Goal: Task Accomplishment & Management: Complete application form

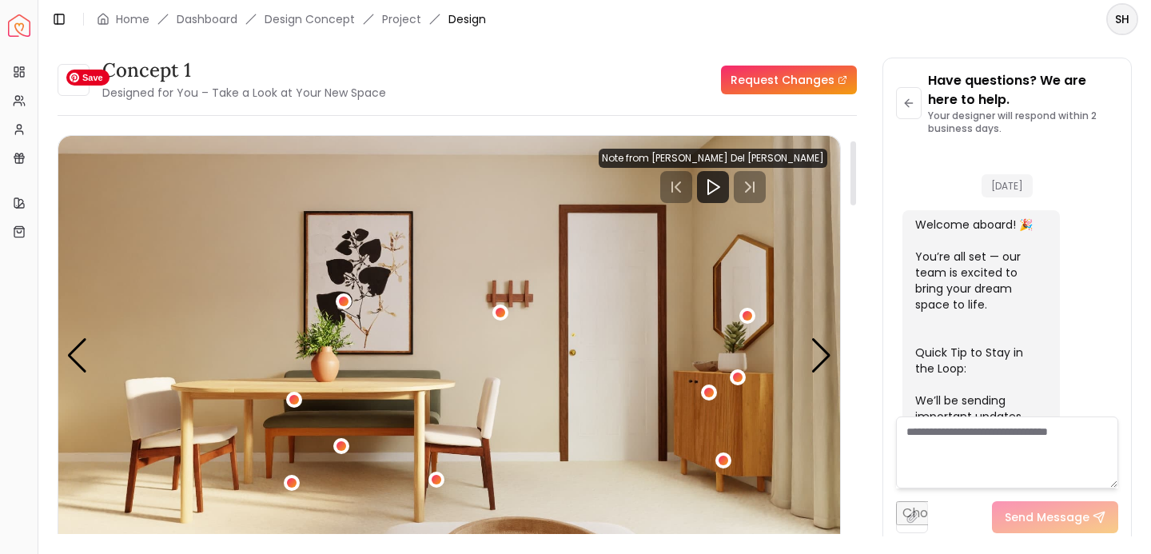
scroll to position [966, 0]
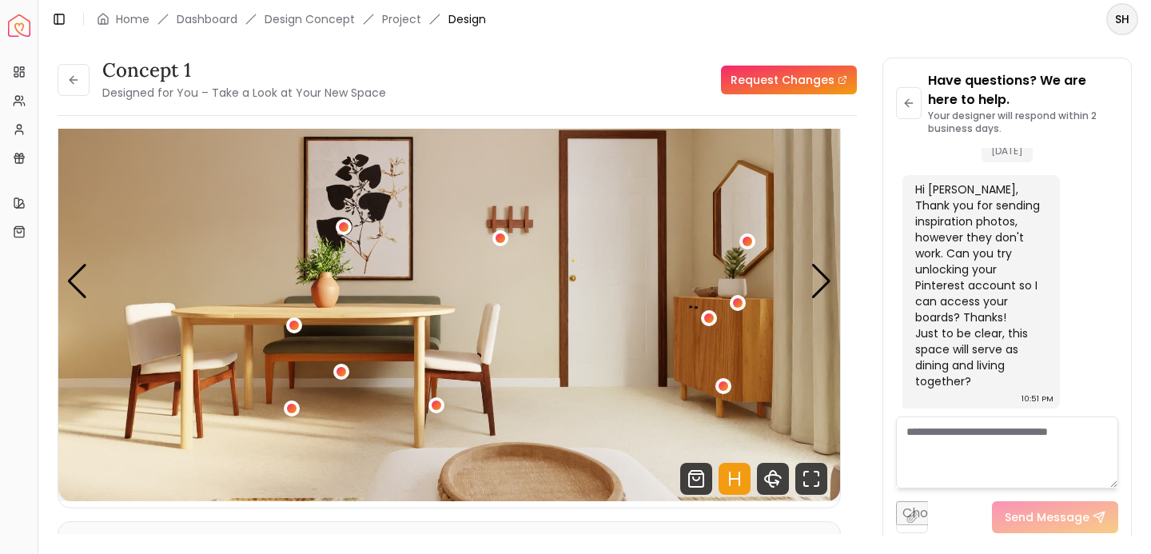
click at [954, 438] on textarea at bounding box center [1007, 453] width 222 height 72
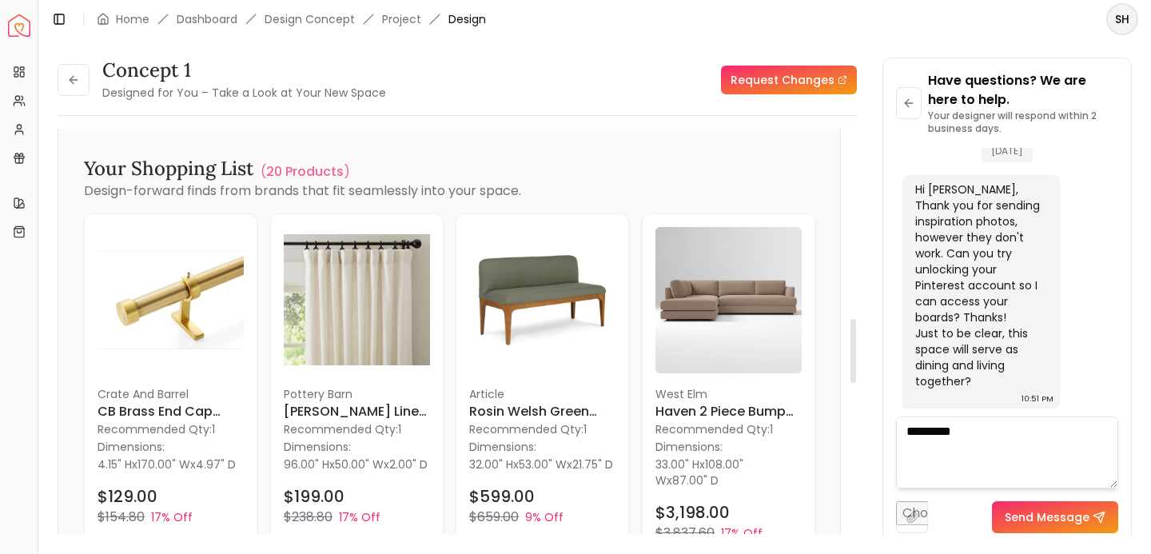
scroll to position [1204, 0]
type textarea "********"
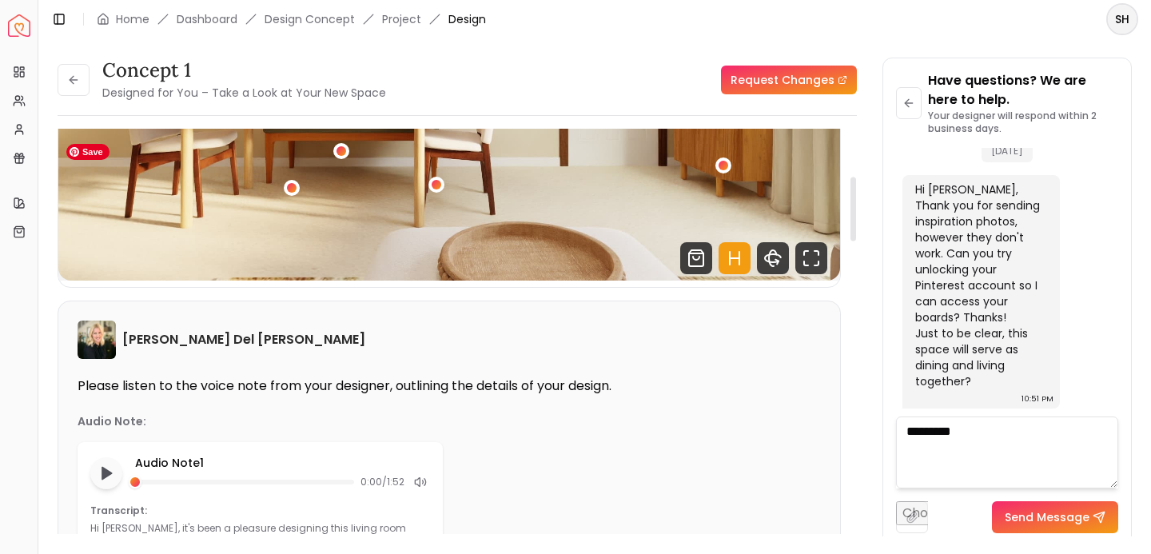
scroll to position [306, 0]
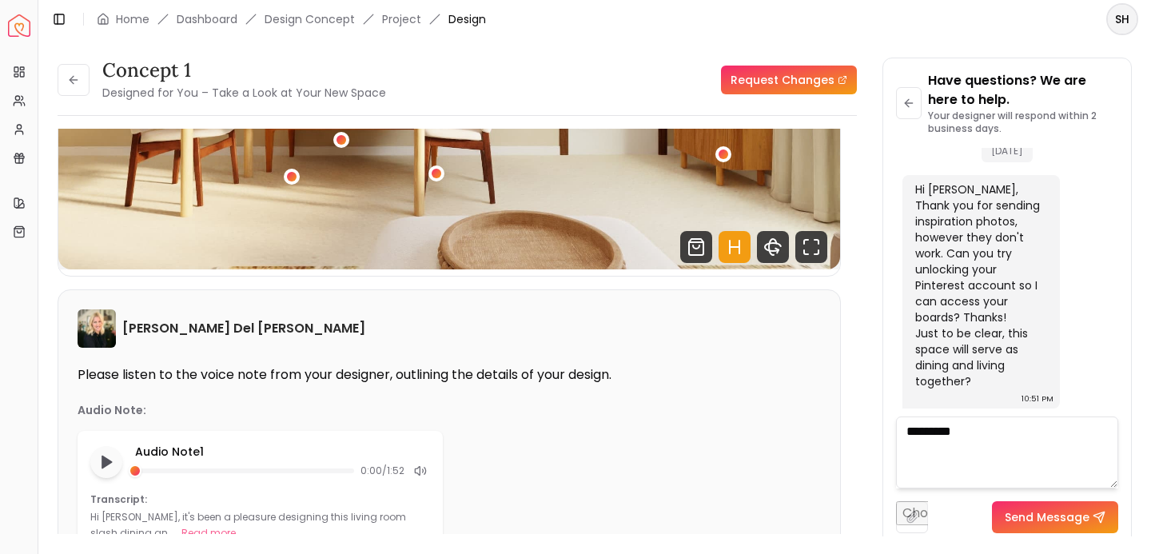
drag, startPoint x: 975, startPoint y: 435, endPoint x: 866, endPoint y: 420, distance: 110.6
click at [866, 420] on div "concept 1 Designed for You – Take a Look at Your New Space Request Changes conc…" at bounding box center [595, 288] width 1074 height 460
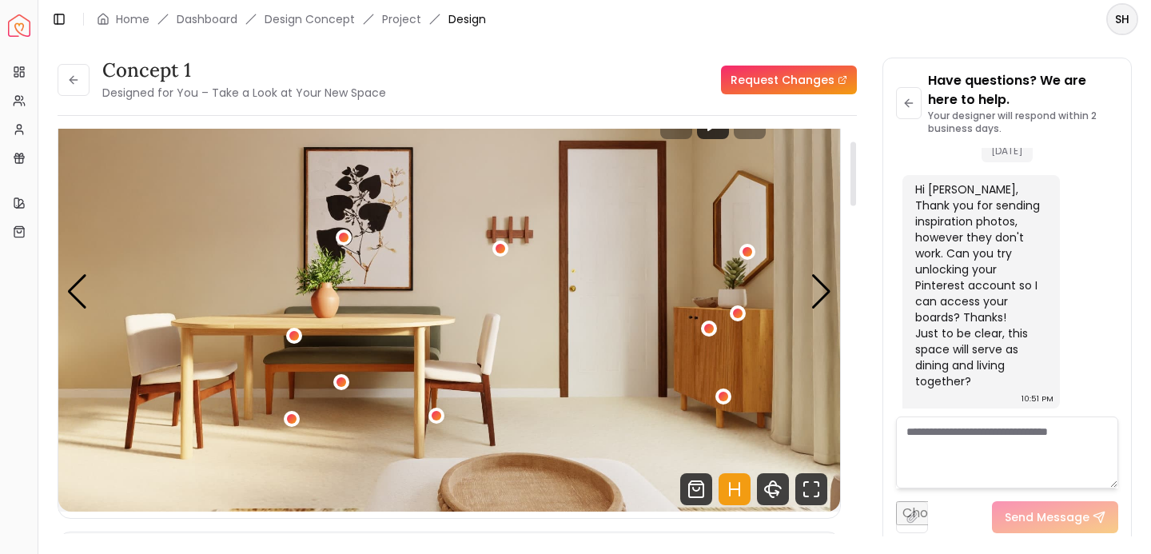
scroll to position [60, 0]
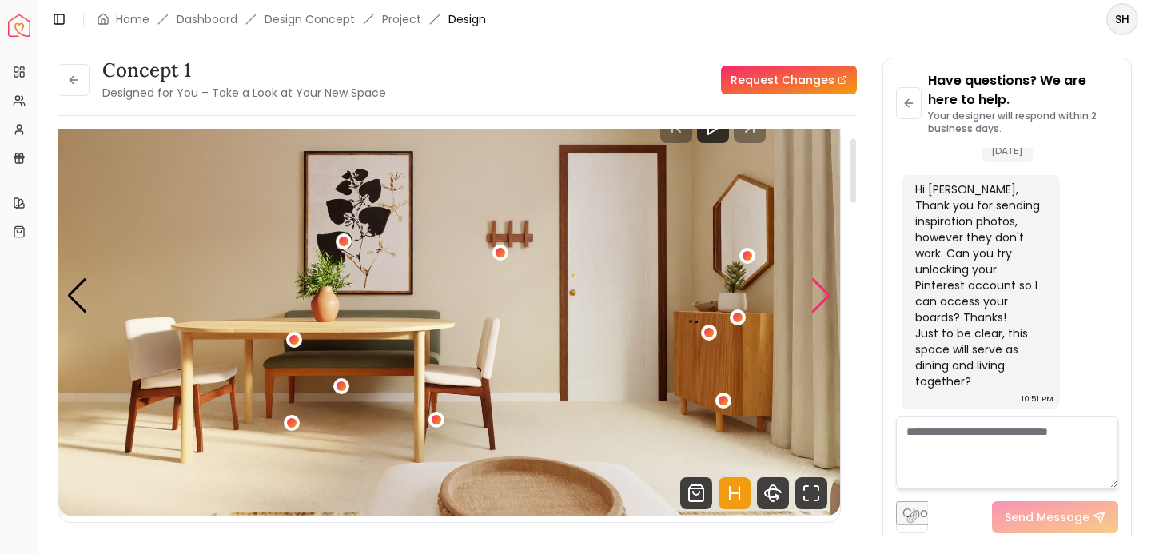
click at [825, 289] on div "Next slide" at bounding box center [822, 295] width 22 height 35
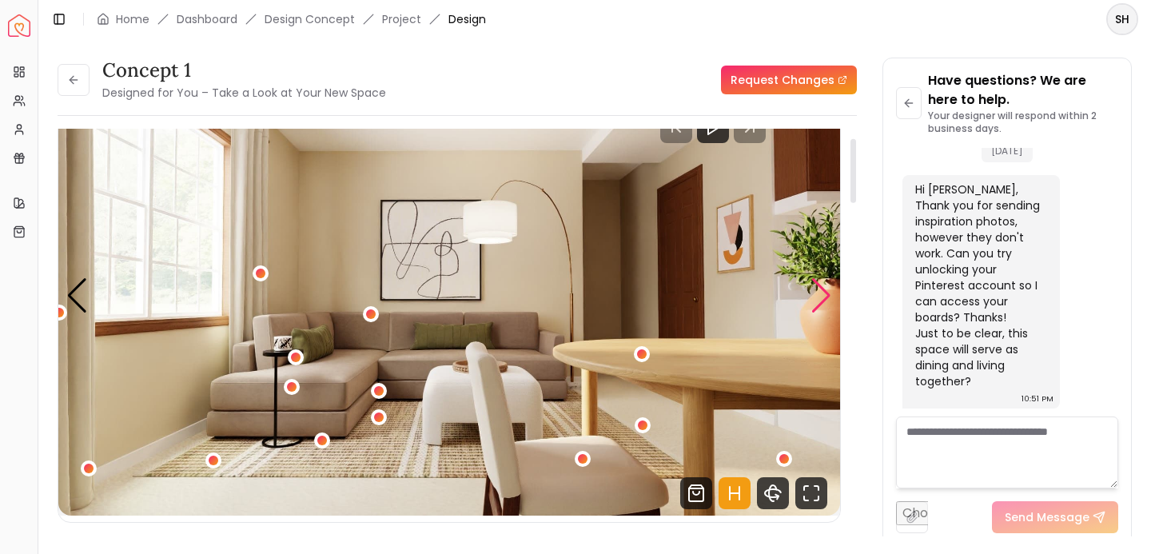
click at [824, 299] on div "Next slide" at bounding box center [822, 295] width 22 height 35
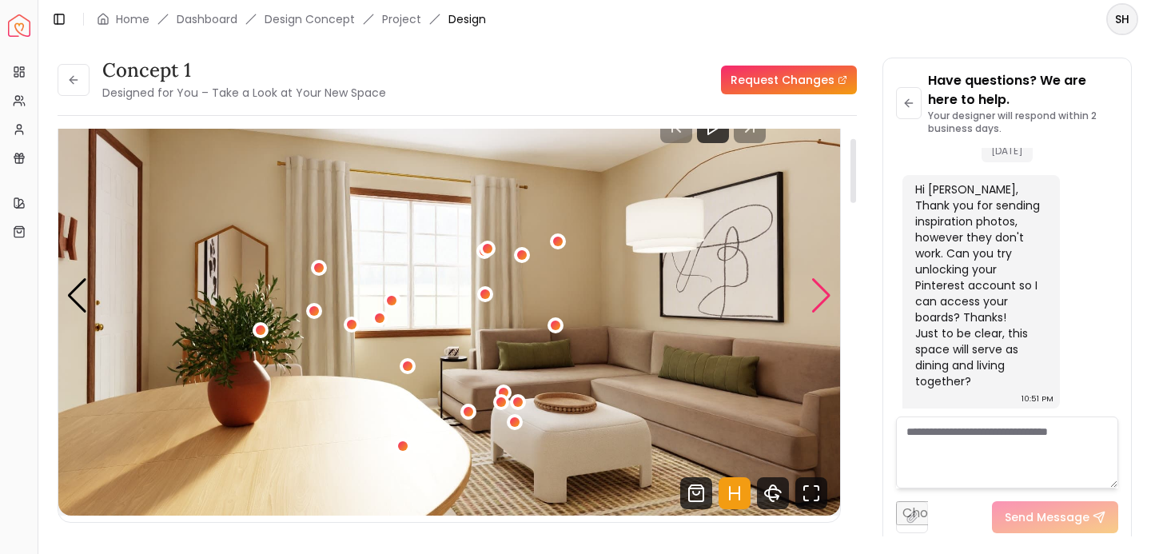
click at [823, 299] on div "Next slide" at bounding box center [822, 295] width 22 height 35
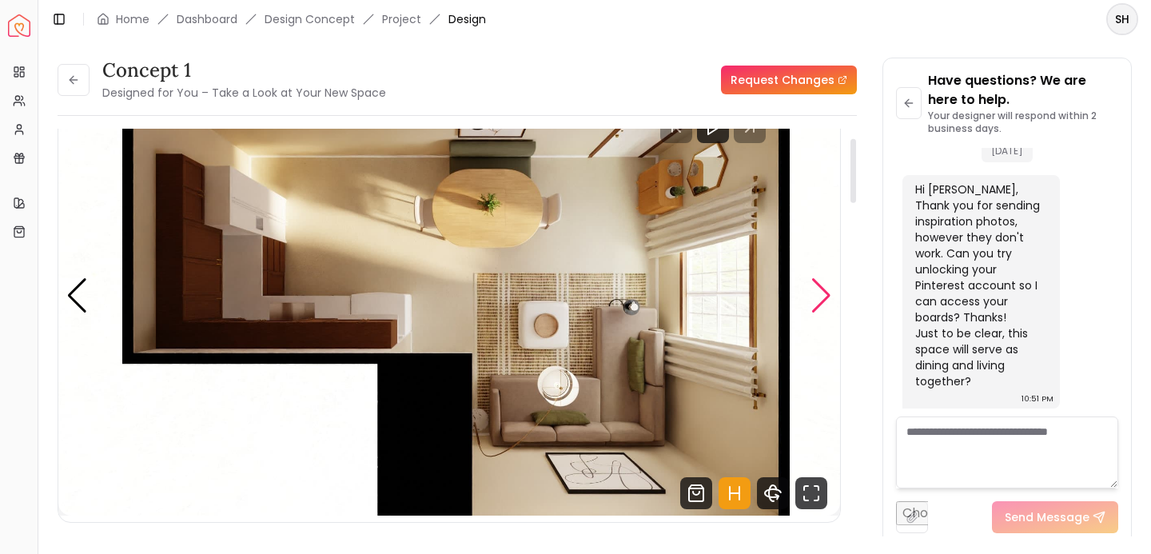
click at [824, 299] on div "Next slide" at bounding box center [822, 295] width 22 height 35
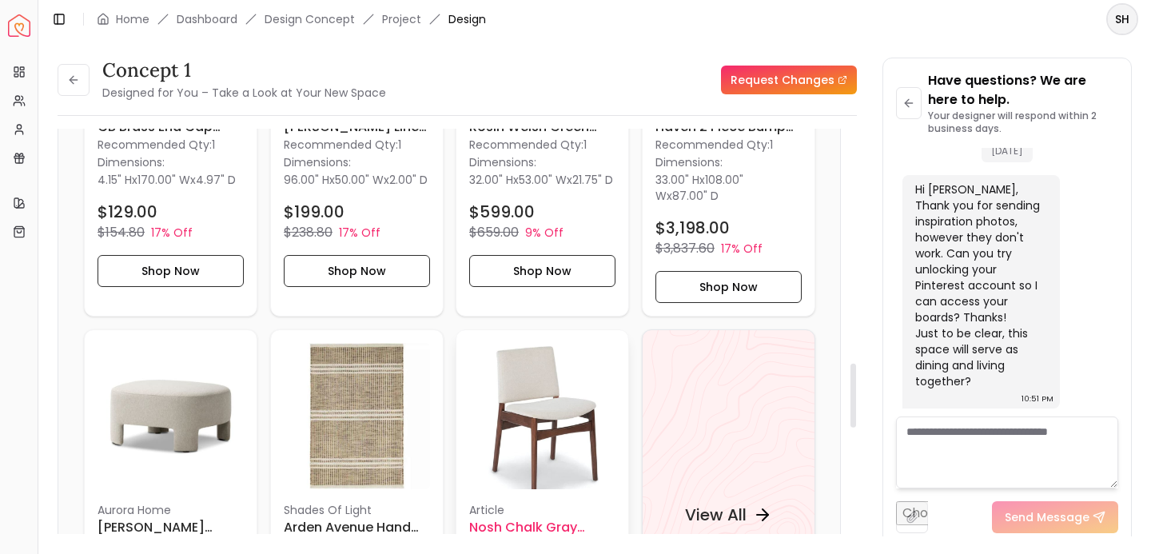
scroll to position [1489, 0]
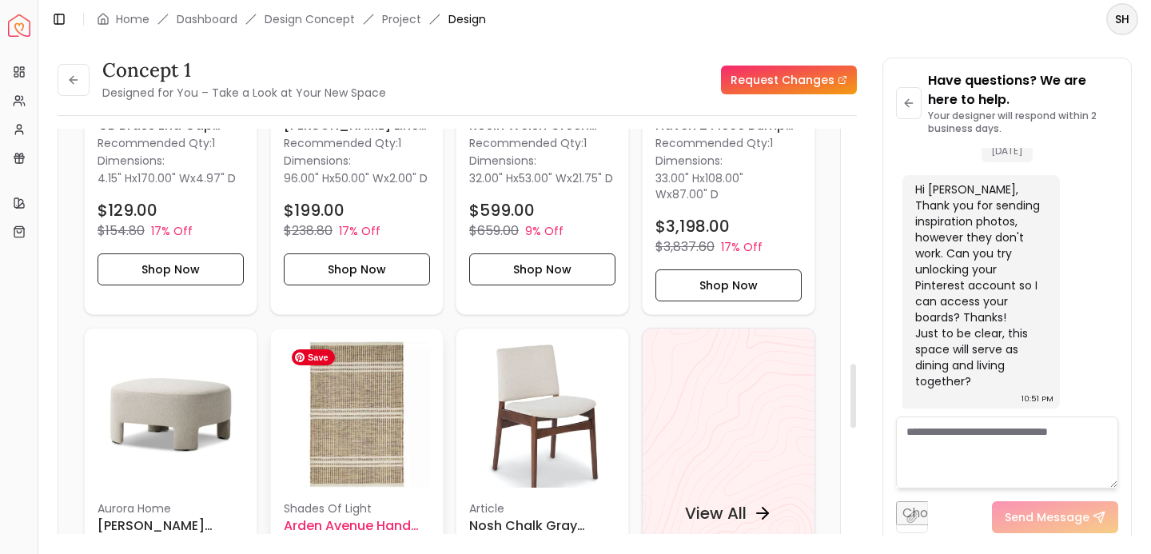
click at [368, 409] on img at bounding box center [357, 414] width 146 height 146
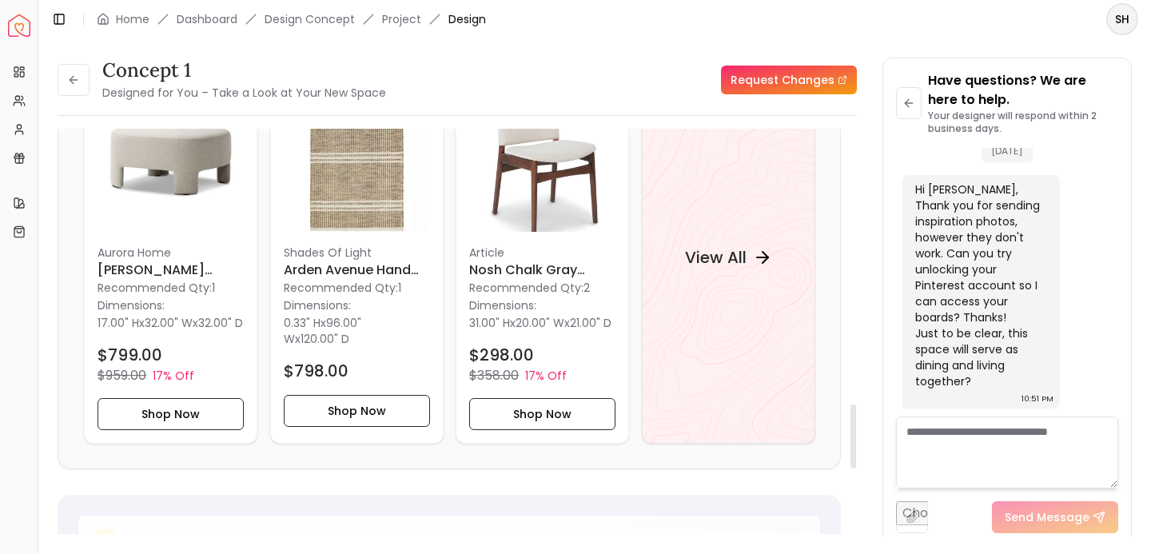
scroll to position [1756, 0]
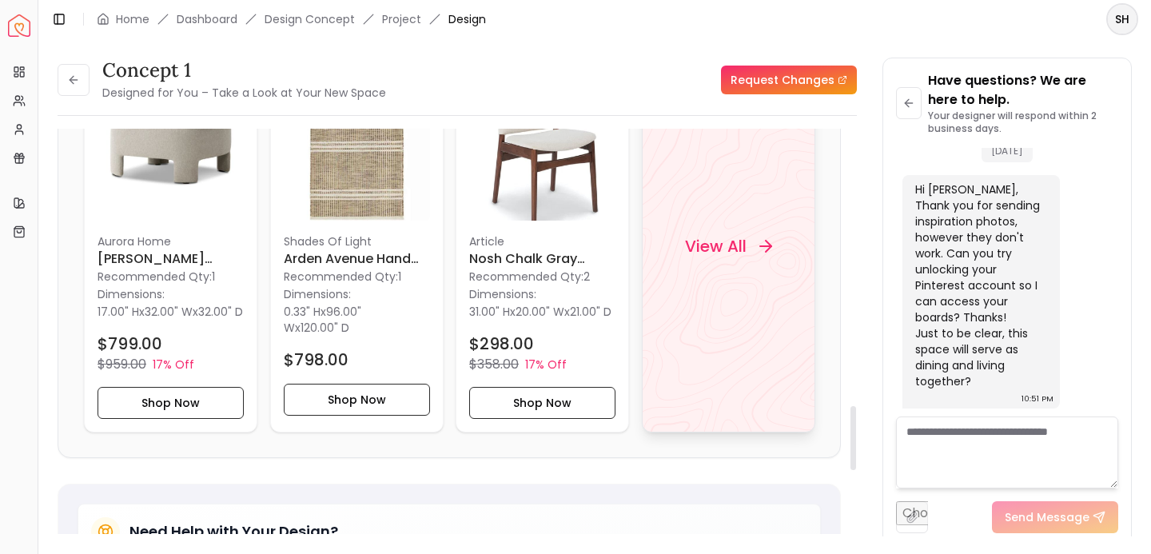
click at [732, 250] on h4 "View All" at bounding box center [715, 246] width 62 height 22
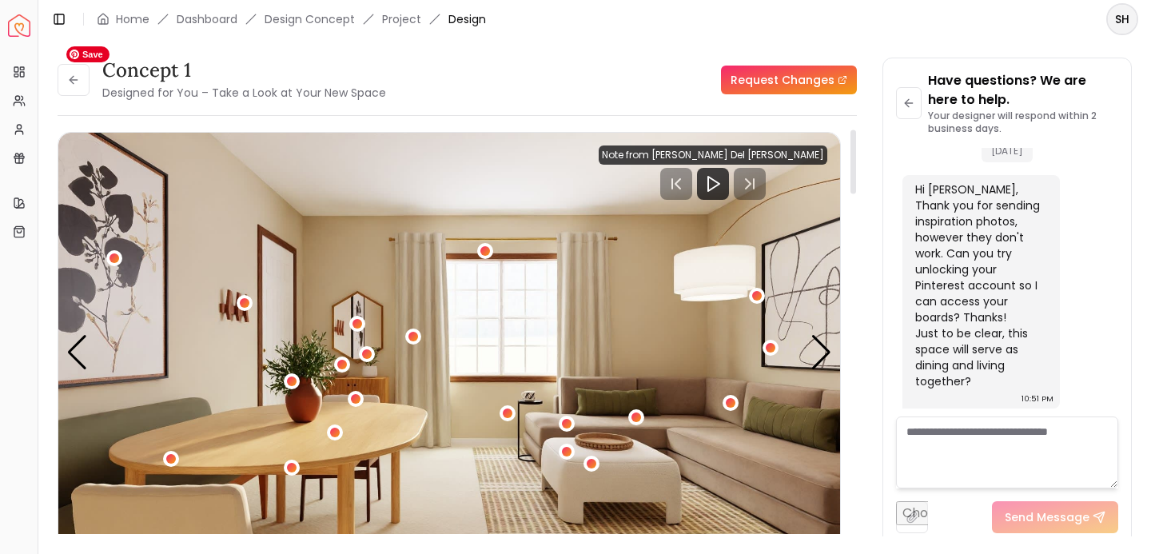
scroll to position [0, 0]
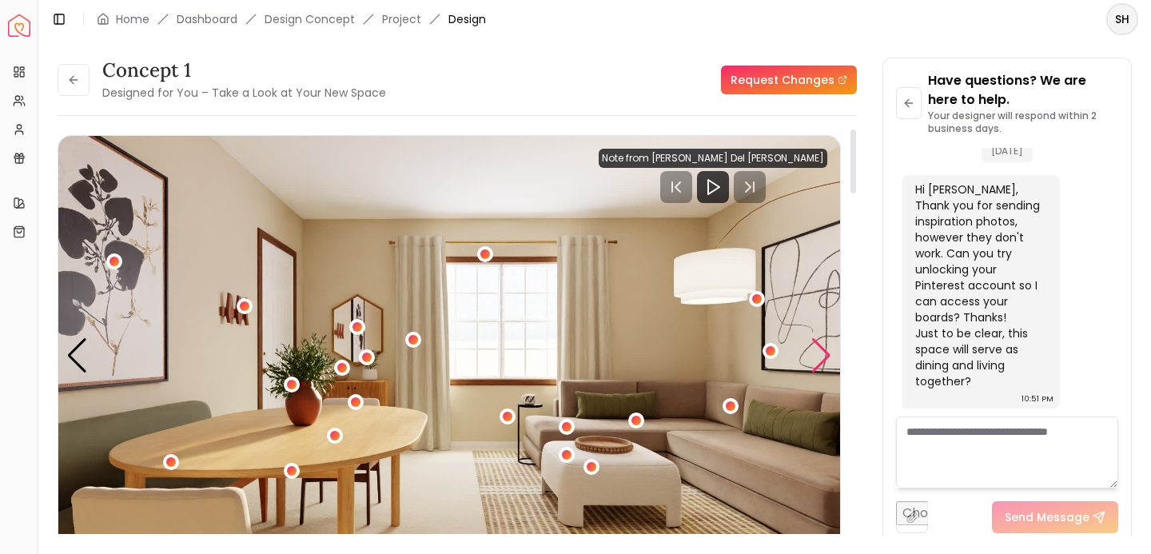
click at [817, 366] on div "Next slide" at bounding box center [822, 355] width 22 height 35
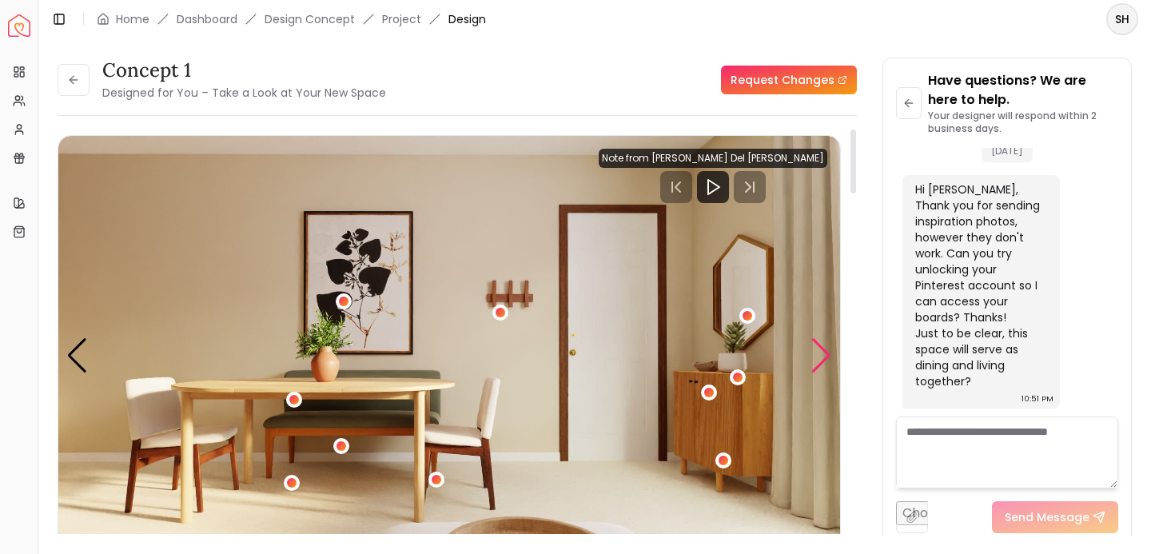
click at [817, 367] on div "Next slide" at bounding box center [822, 355] width 22 height 35
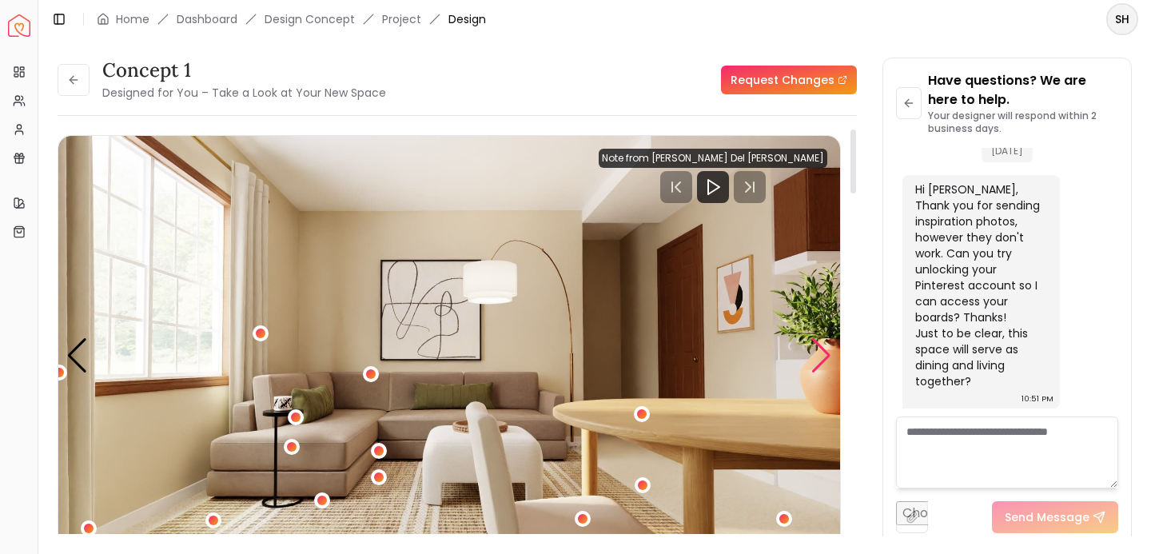
click at [817, 367] on div "Next slide" at bounding box center [822, 355] width 22 height 35
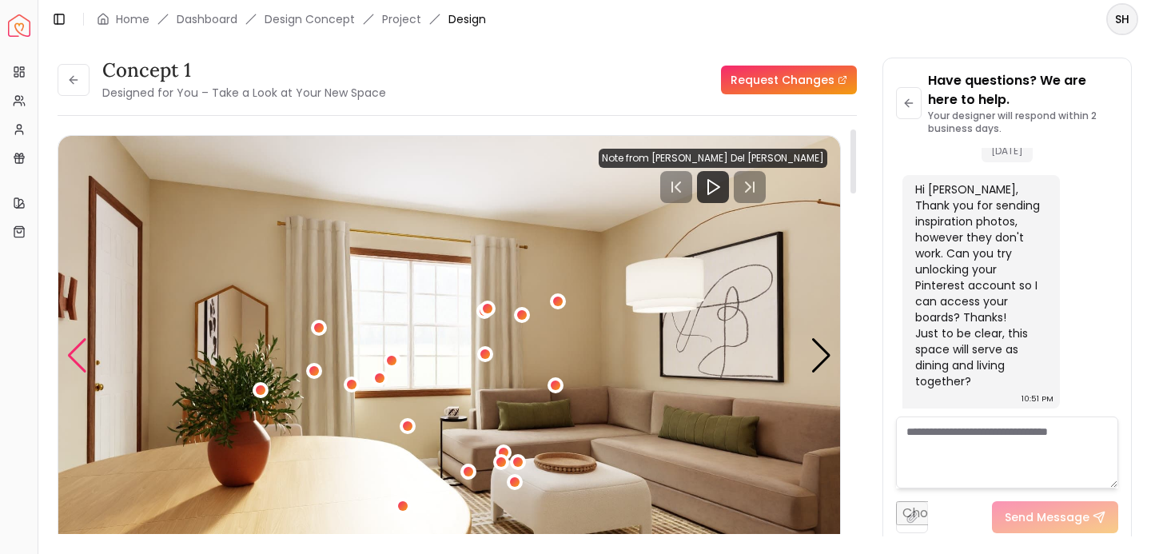
click at [79, 363] on div "Previous slide" at bounding box center [77, 355] width 22 height 35
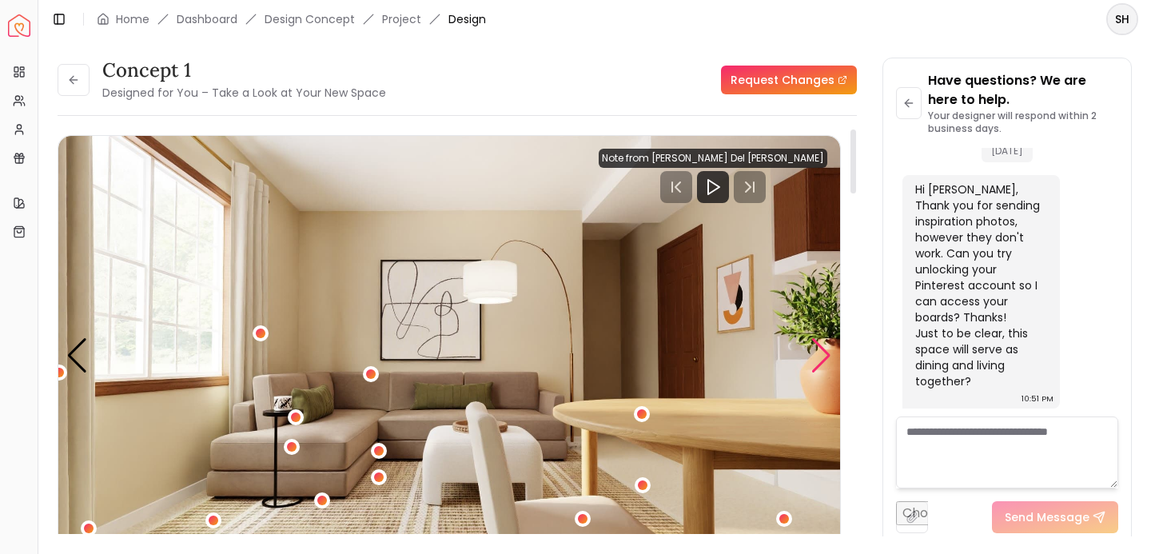
click at [825, 353] on div "Next slide" at bounding box center [822, 355] width 22 height 35
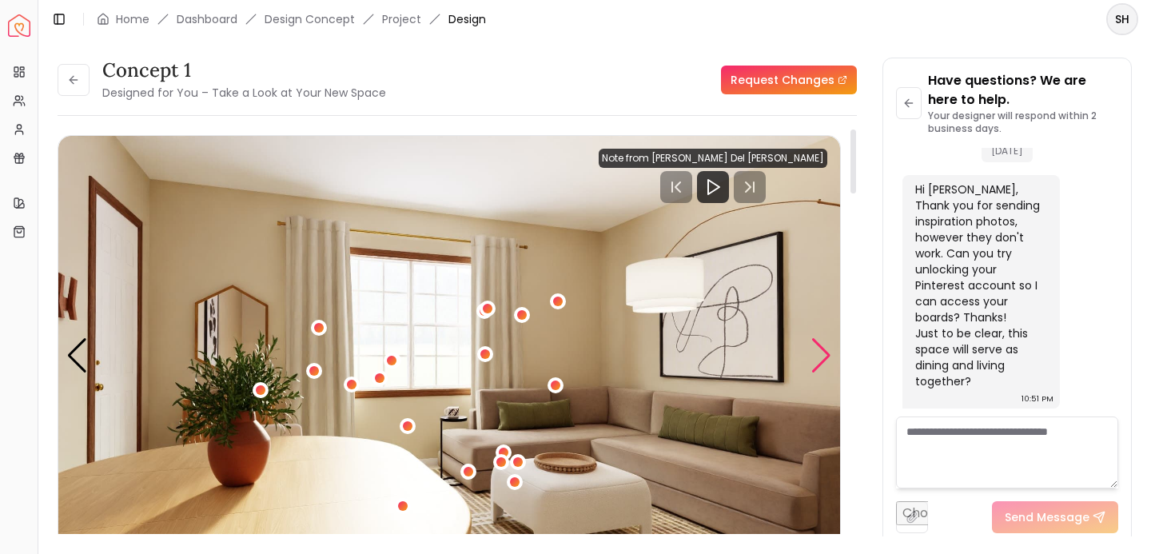
click at [825, 353] on div "Next slide" at bounding box center [822, 355] width 22 height 35
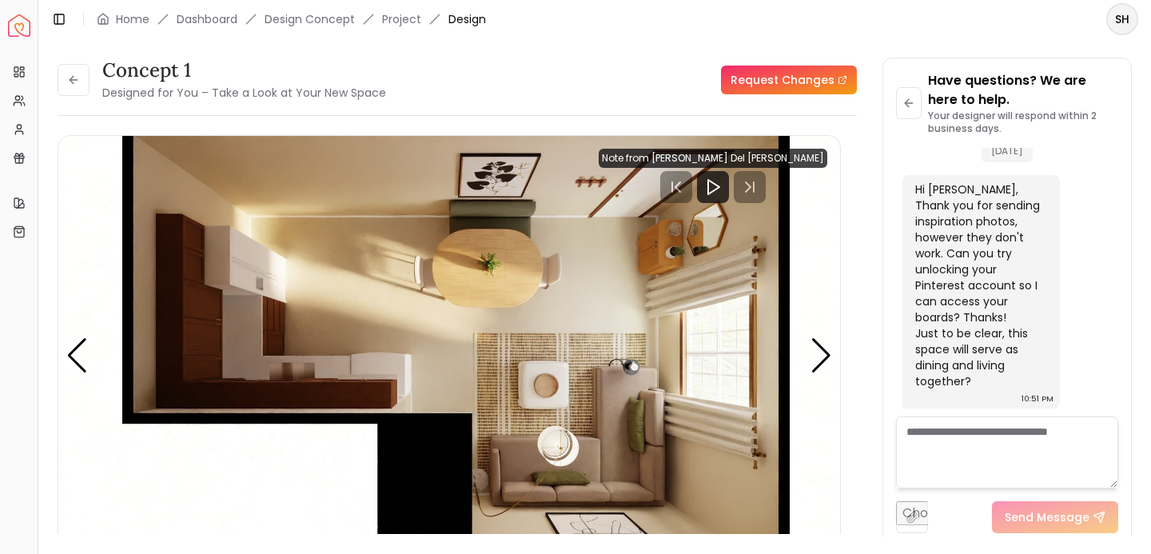
click at [918, 518] on input "file" at bounding box center [912, 517] width 32 height 32
click at [934, 454] on textarea at bounding box center [1007, 453] width 222 height 72
click at [916, 517] on input "file" at bounding box center [912, 517] width 32 height 32
type input "**********"
click at [955, 432] on textarea at bounding box center [1007, 453] width 222 height 72
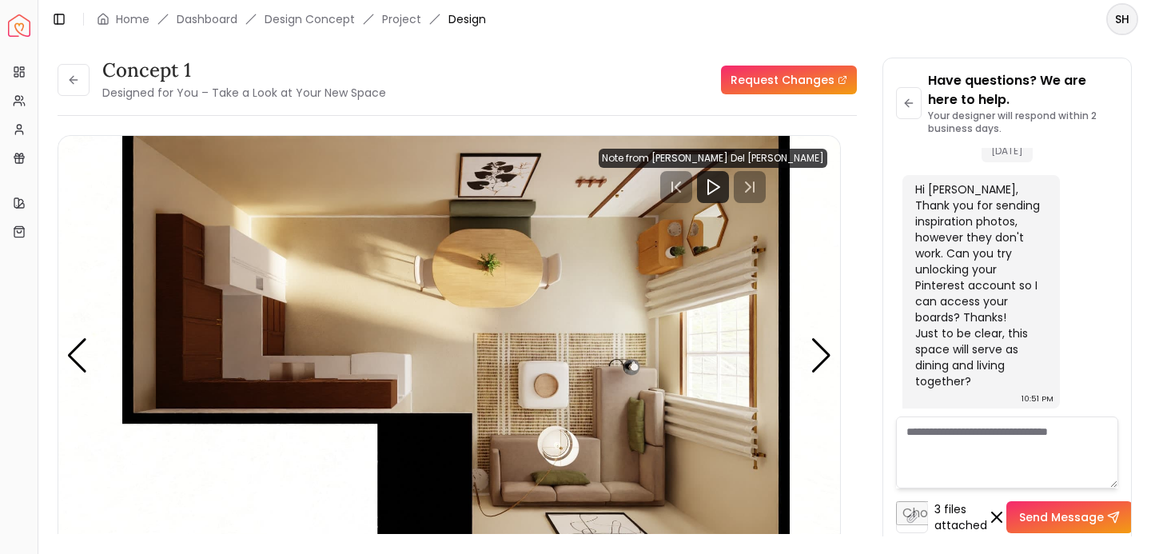
paste textarea "**********"
type textarea "**********"
click at [828, 353] on div "Next slide" at bounding box center [822, 355] width 22 height 35
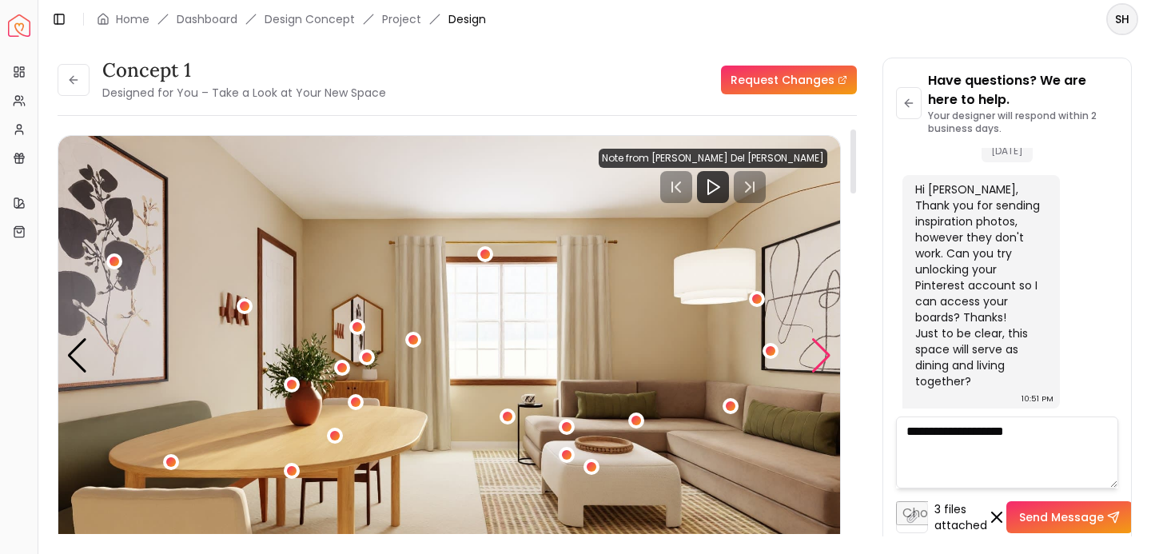
click at [828, 353] on div "Next slide" at bounding box center [822, 355] width 22 height 35
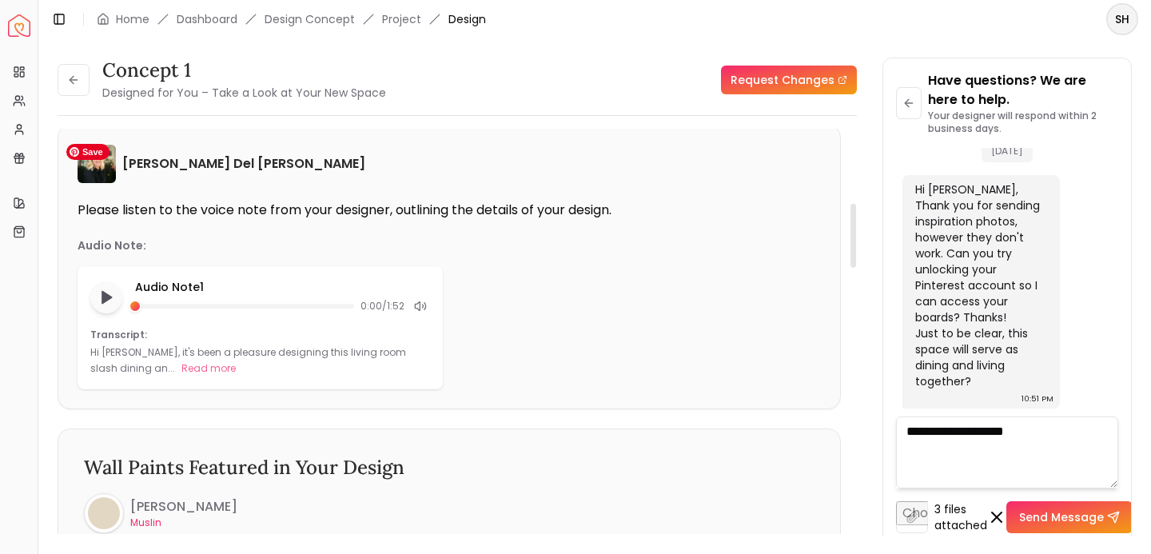
scroll to position [475, 0]
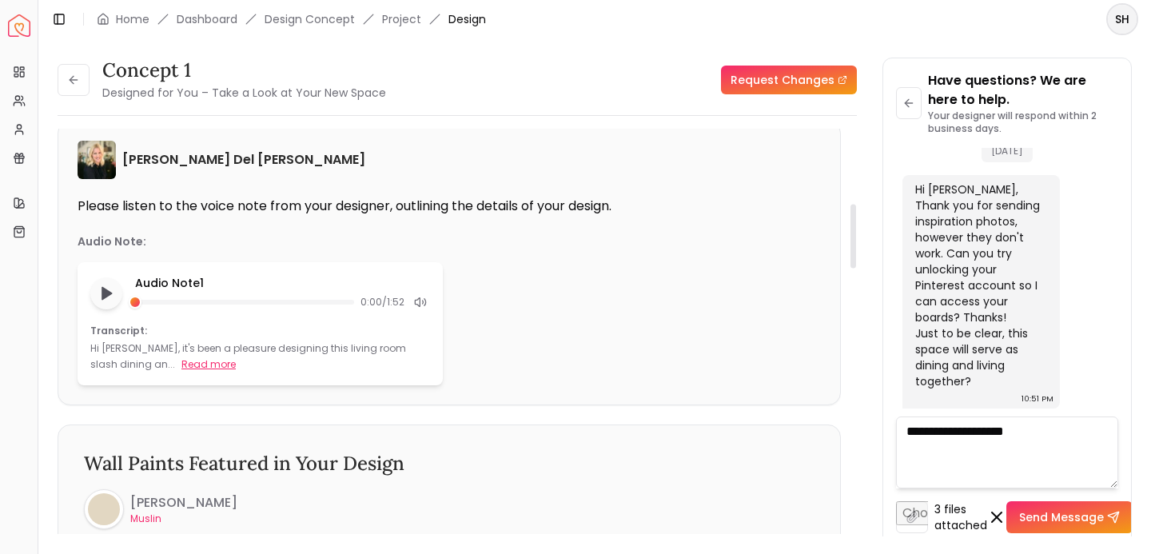
click at [181, 365] on button "Read more" at bounding box center [208, 365] width 54 height 16
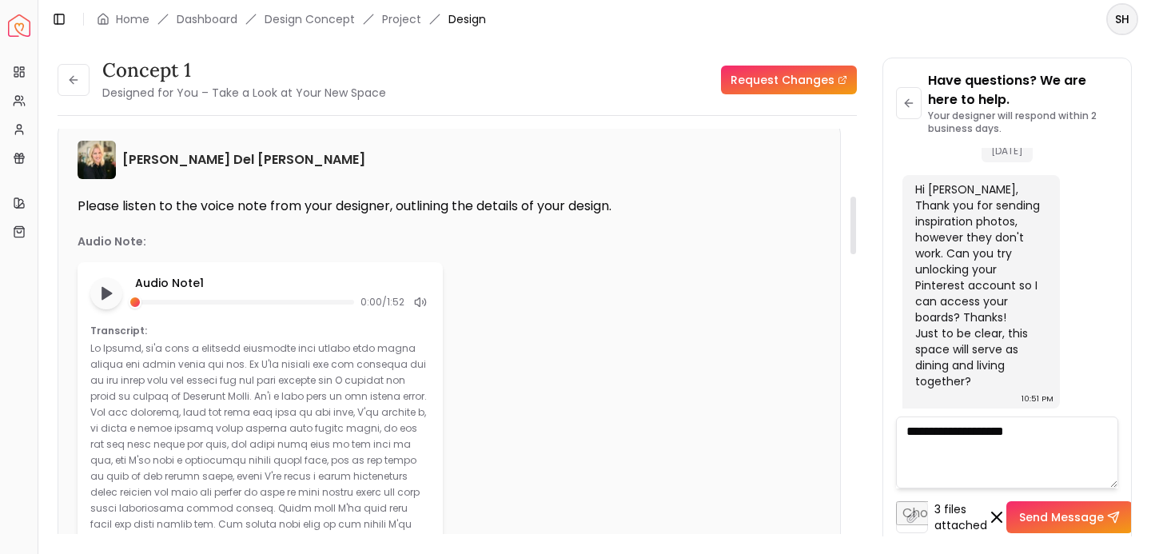
click at [106, 309] on div at bounding box center [106, 293] width 32 height 32
click at [109, 293] on polygon "Play audio note" at bounding box center [107, 294] width 10 height 12
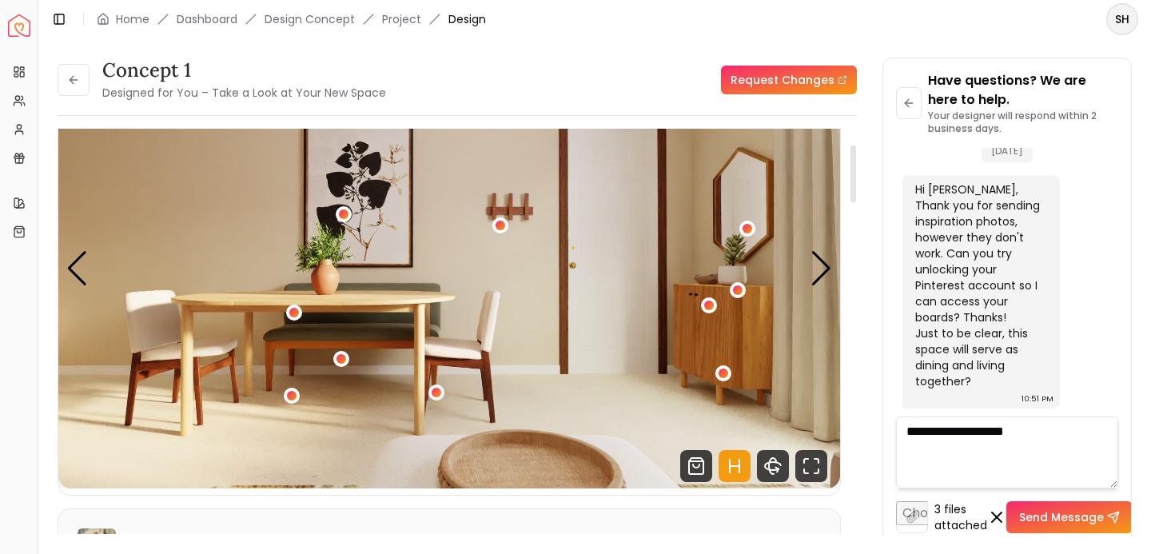
scroll to position [0, 0]
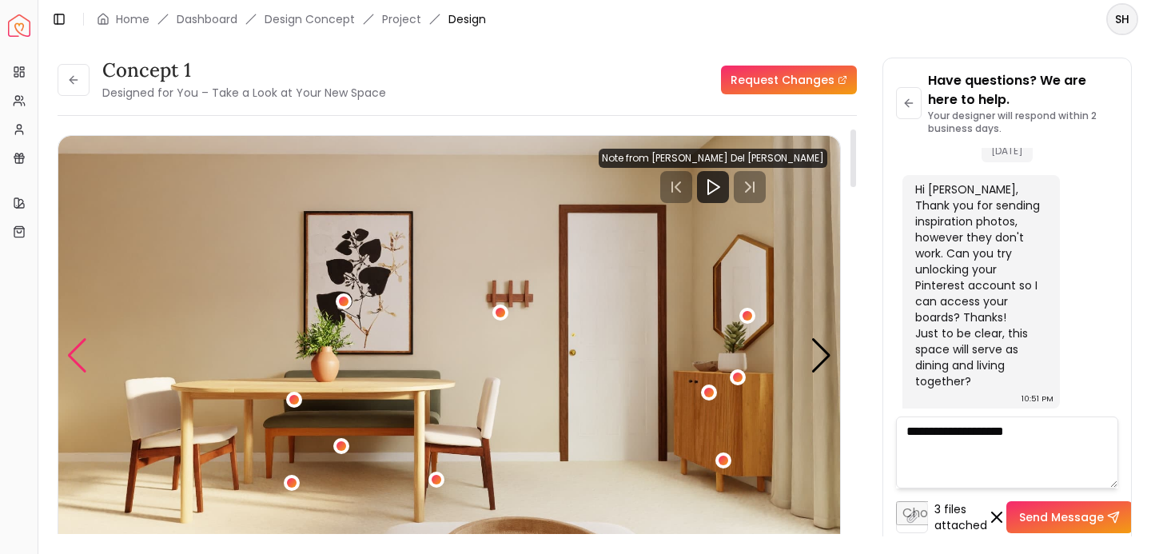
click at [70, 353] on div "Previous slide" at bounding box center [77, 355] width 22 height 35
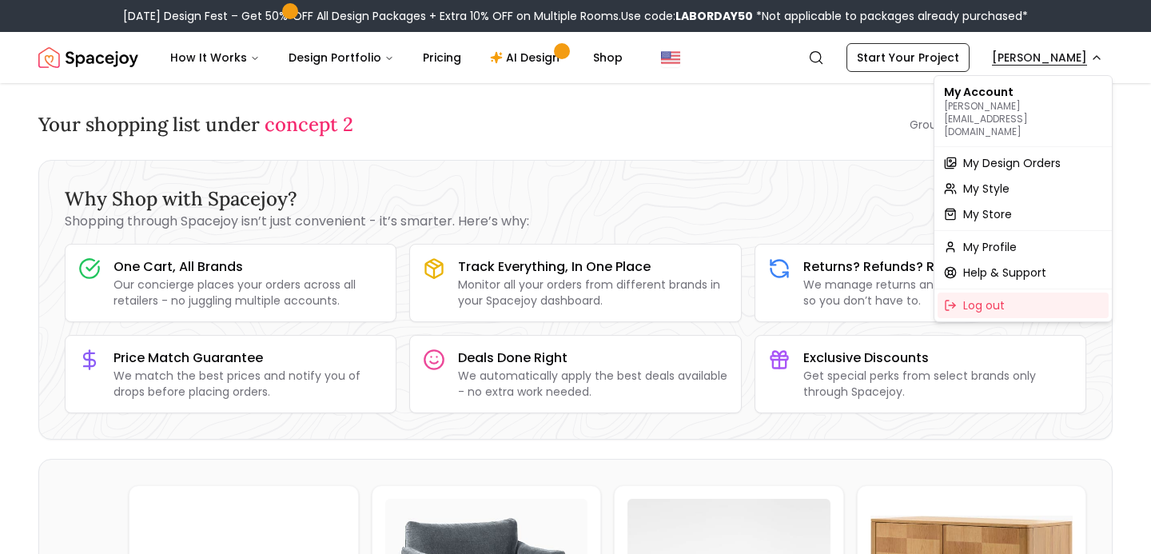
click at [1019, 155] on span "My Design Orders" at bounding box center [1012, 163] width 98 height 16
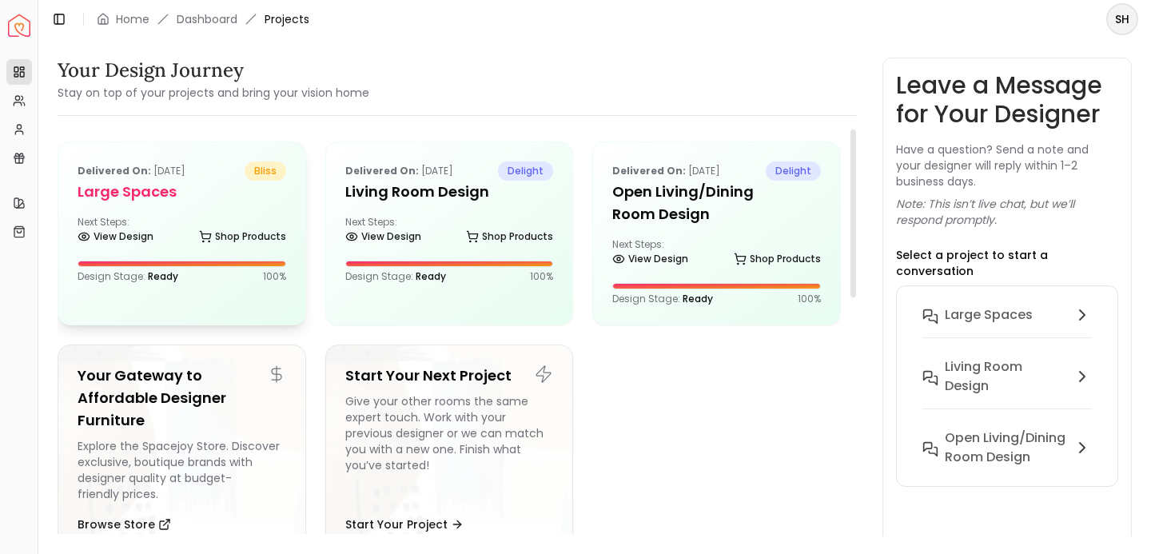
click at [227, 222] on div "Next Steps: View Design Shop Products" at bounding box center [182, 232] width 209 height 32
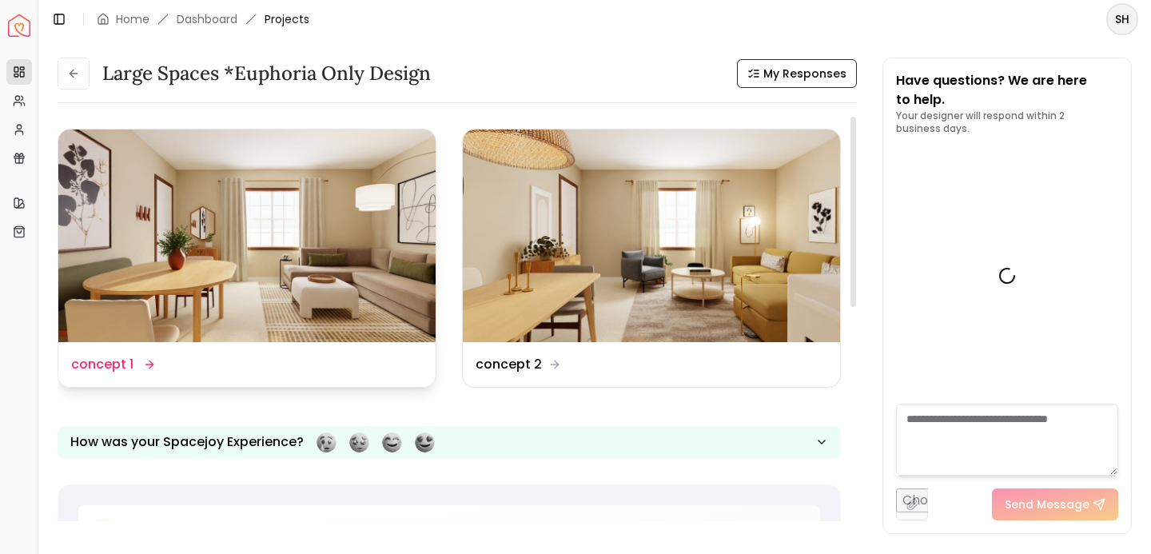
scroll to position [979, 0]
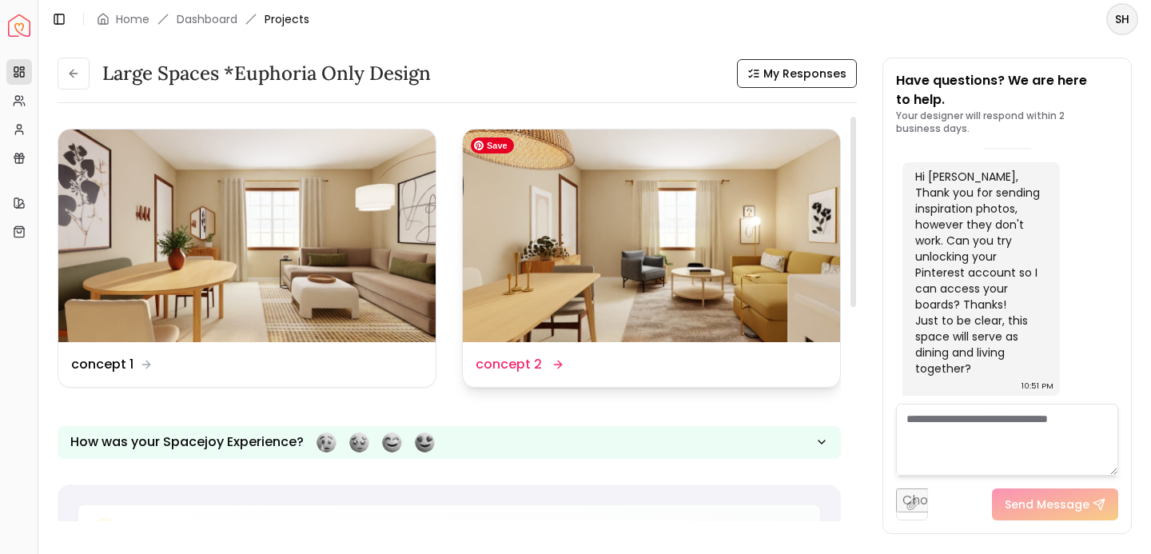
click at [689, 253] on img at bounding box center [651, 236] width 377 height 213
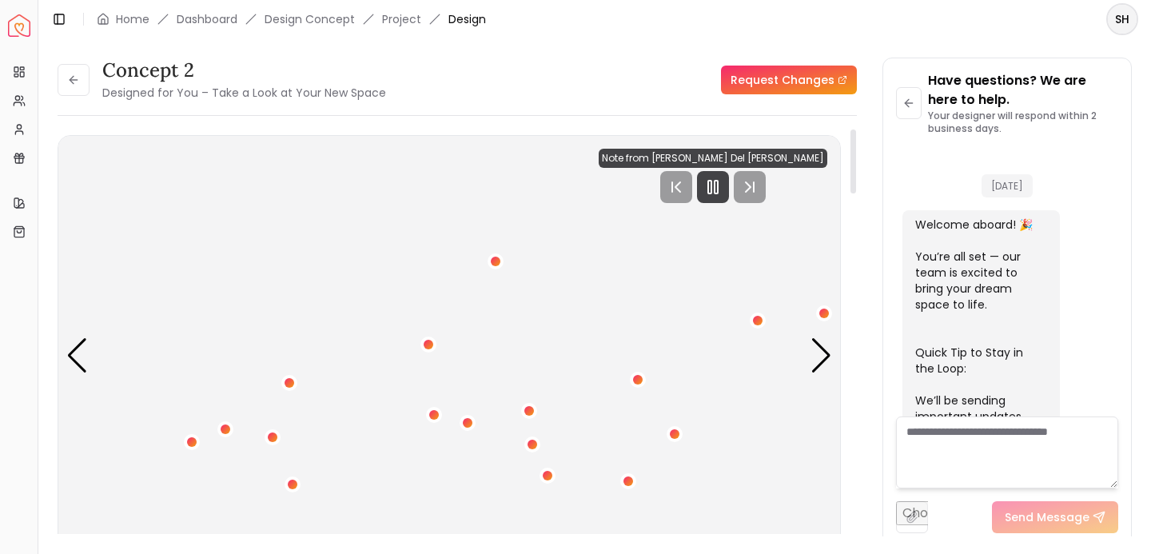
scroll to position [966, 0]
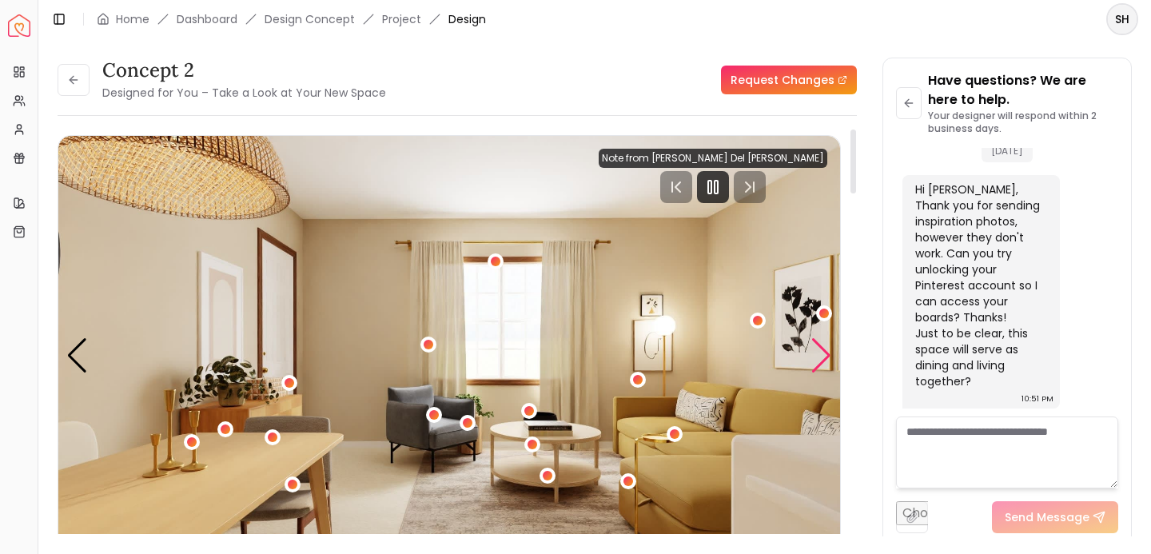
click at [823, 350] on div "Next slide" at bounding box center [822, 355] width 22 height 35
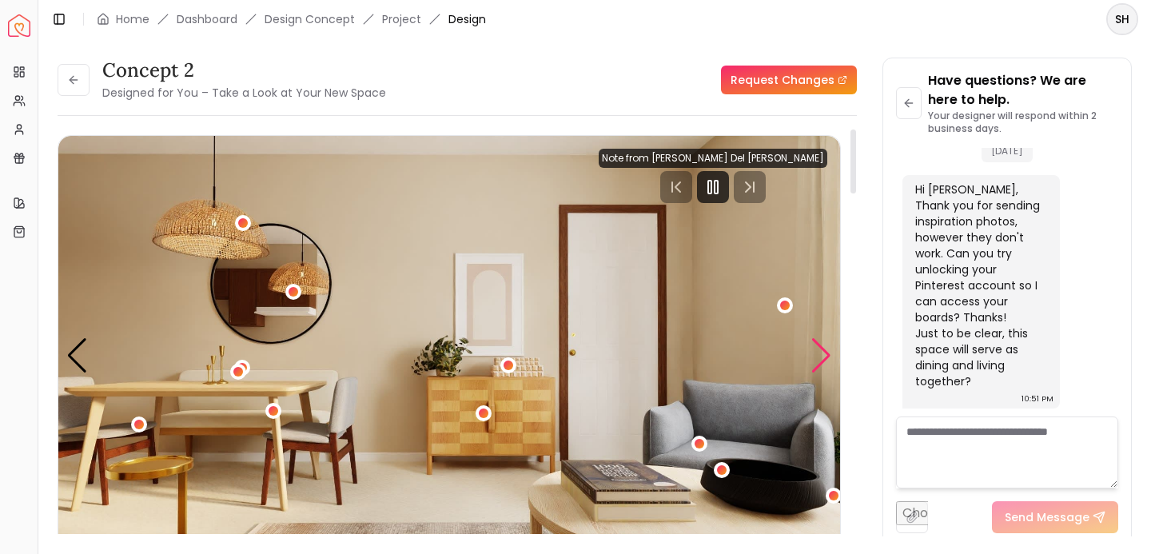
click at [823, 350] on div "Next slide" at bounding box center [822, 355] width 22 height 35
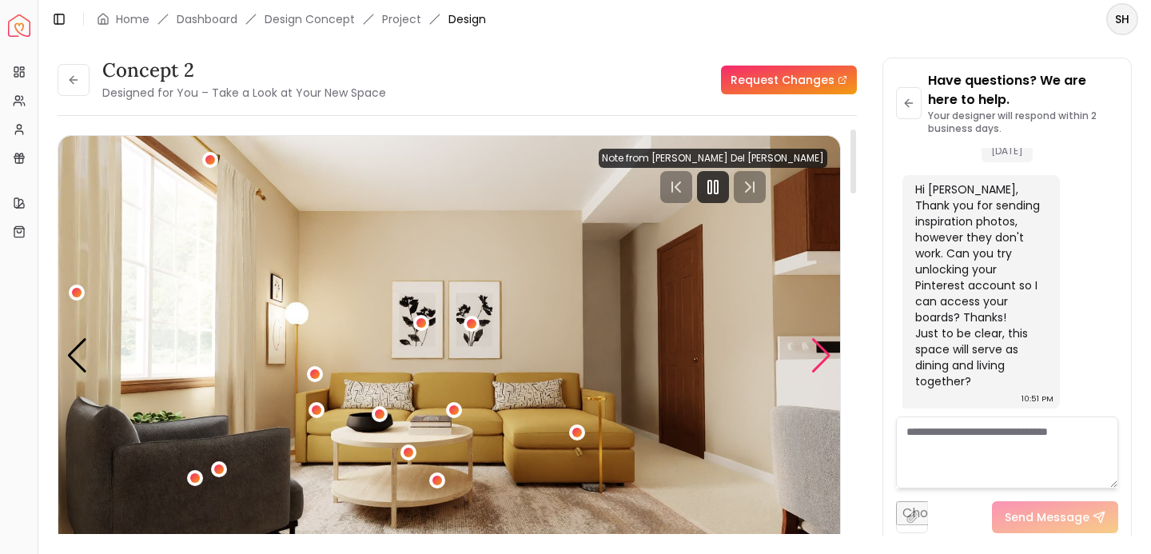
click at [823, 350] on div "Next slide" at bounding box center [822, 355] width 22 height 35
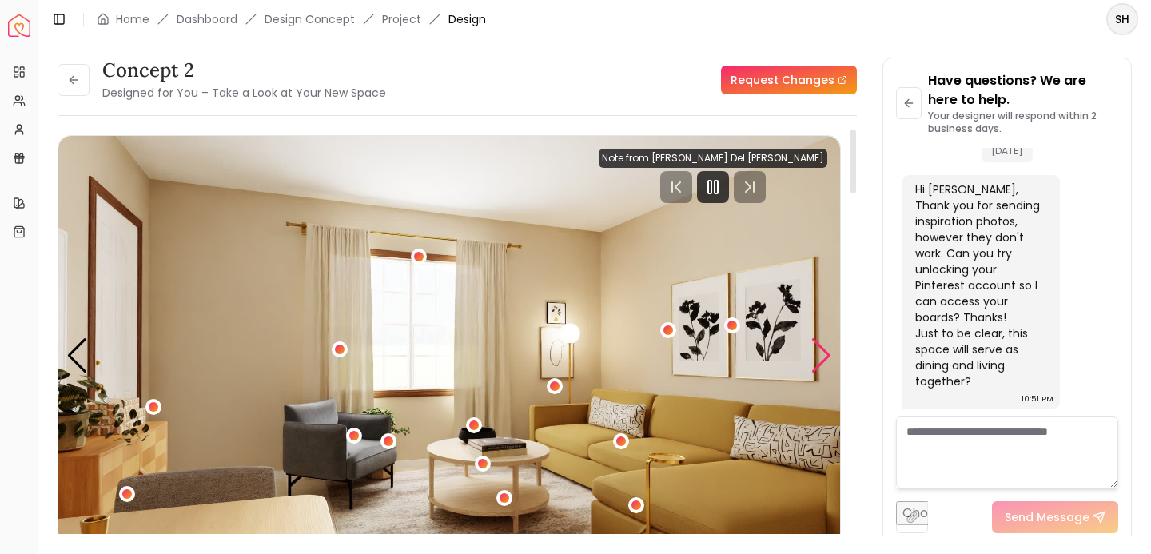
click at [823, 350] on div "Next slide" at bounding box center [822, 355] width 22 height 35
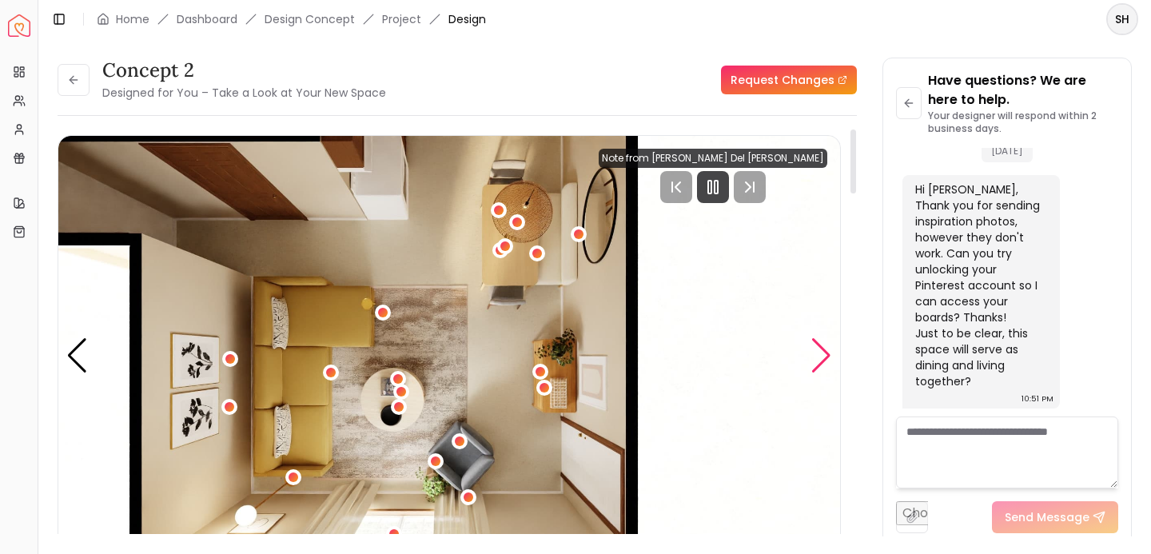
click at [823, 350] on div "Next slide" at bounding box center [822, 355] width 22 height 35
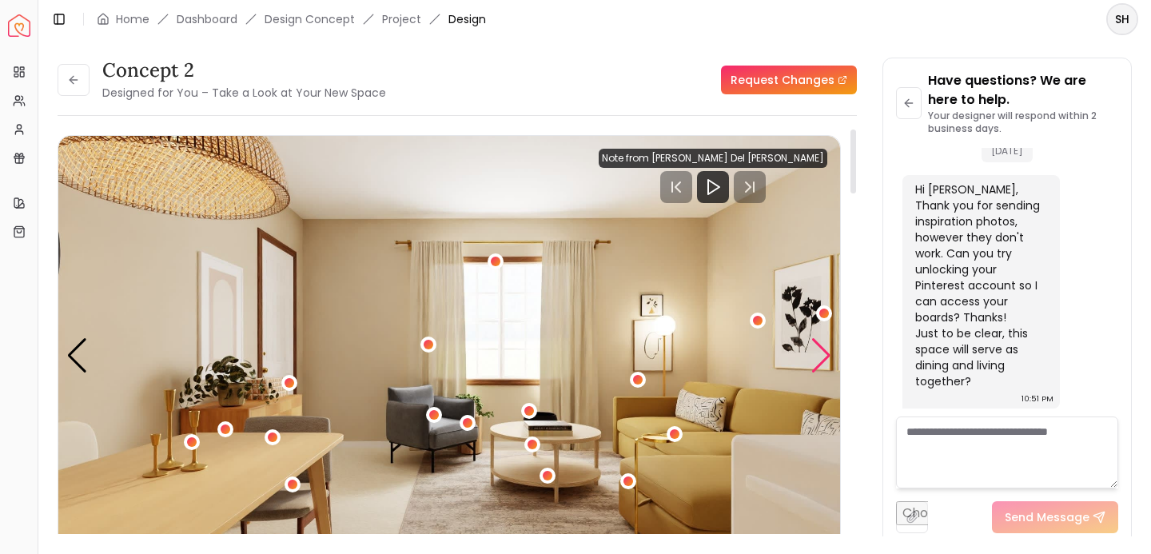
click at [822, 353] on div "Next slide" at bounding box center [822, 355] width 22 height 35
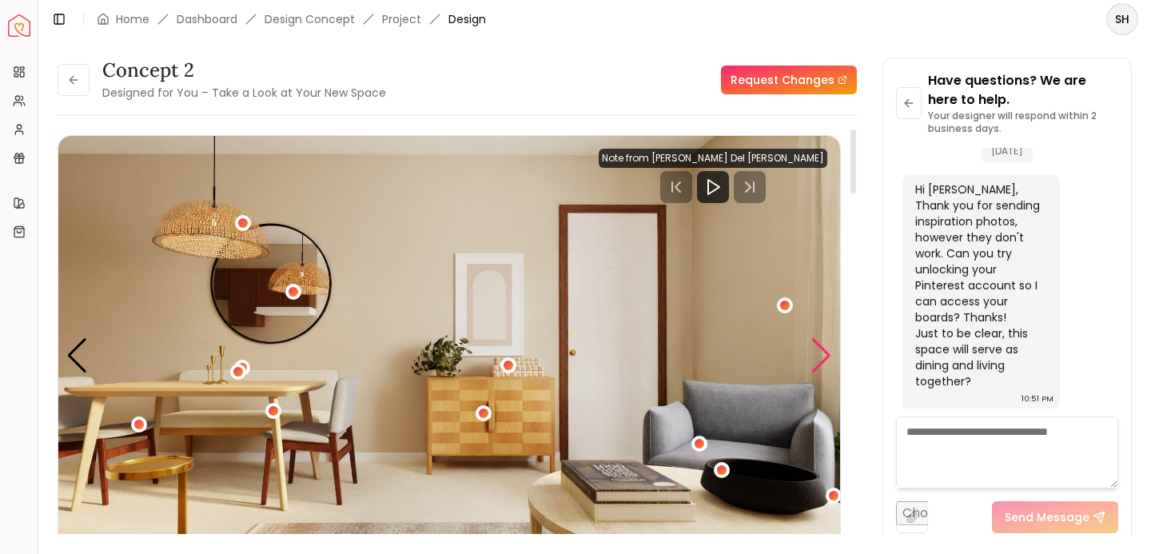
click at [822, 353] on div "Next slide" at bounding box center [822, 355] width 22 height 35
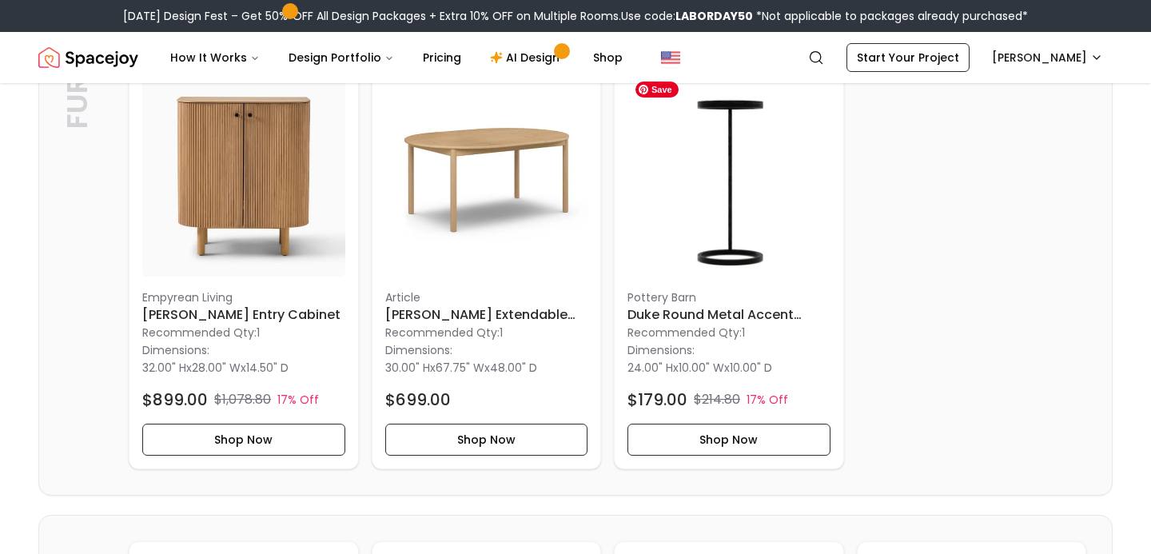
scroll to position [1330, 0]
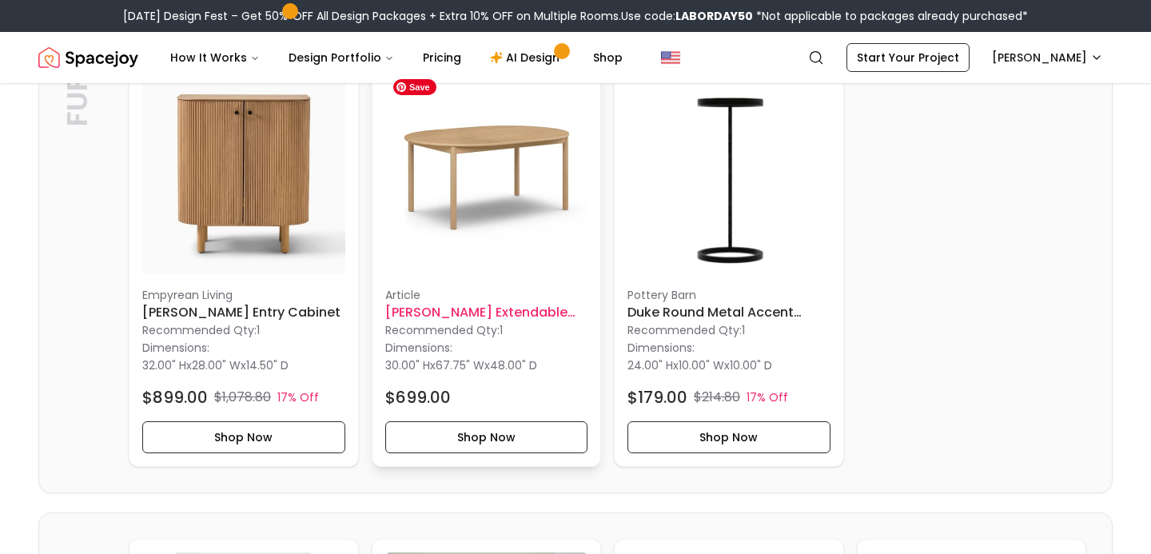
click at [469, 150] on img at bounding box center [486, 172] width 203 height 203
